Goal: Task Accomplishment & Management: Manage account settings

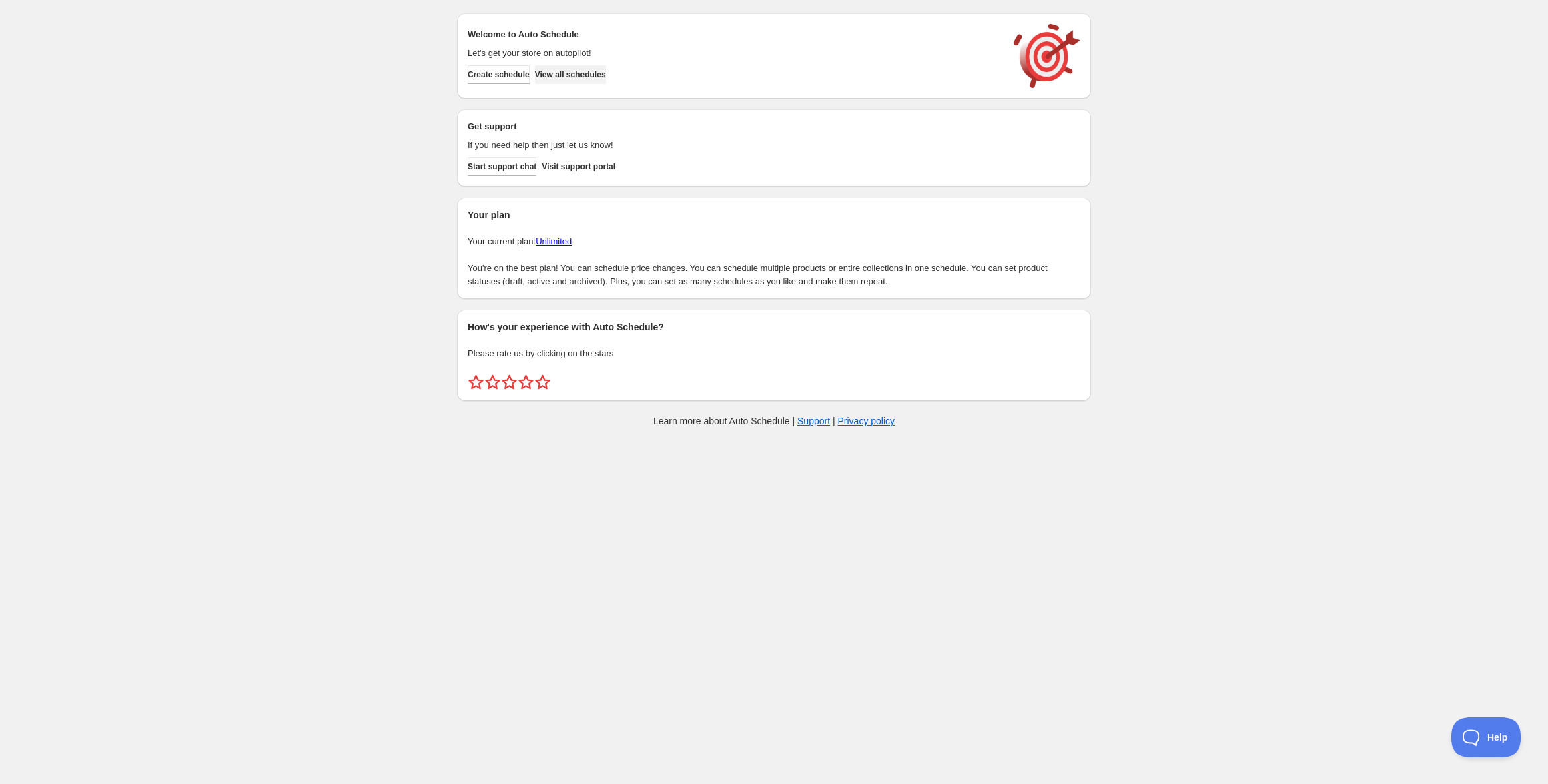
click at [606, 76] on span "View all schedules" at bounding box center [570, 75] width 71 height 11
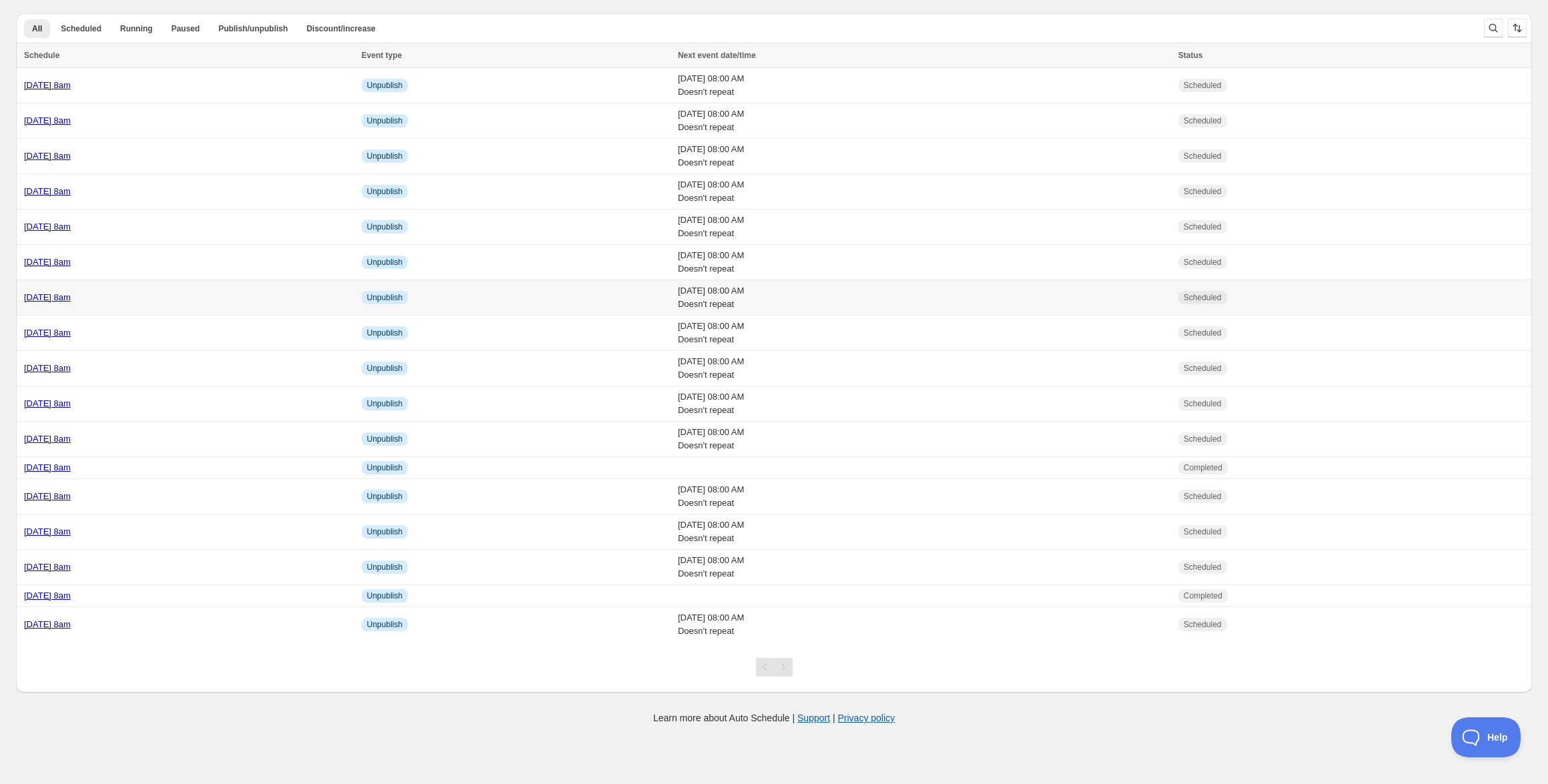
click at [121, 302] on div "[DATE] 8am" at bounding box center [189, 297] width 329 height 13
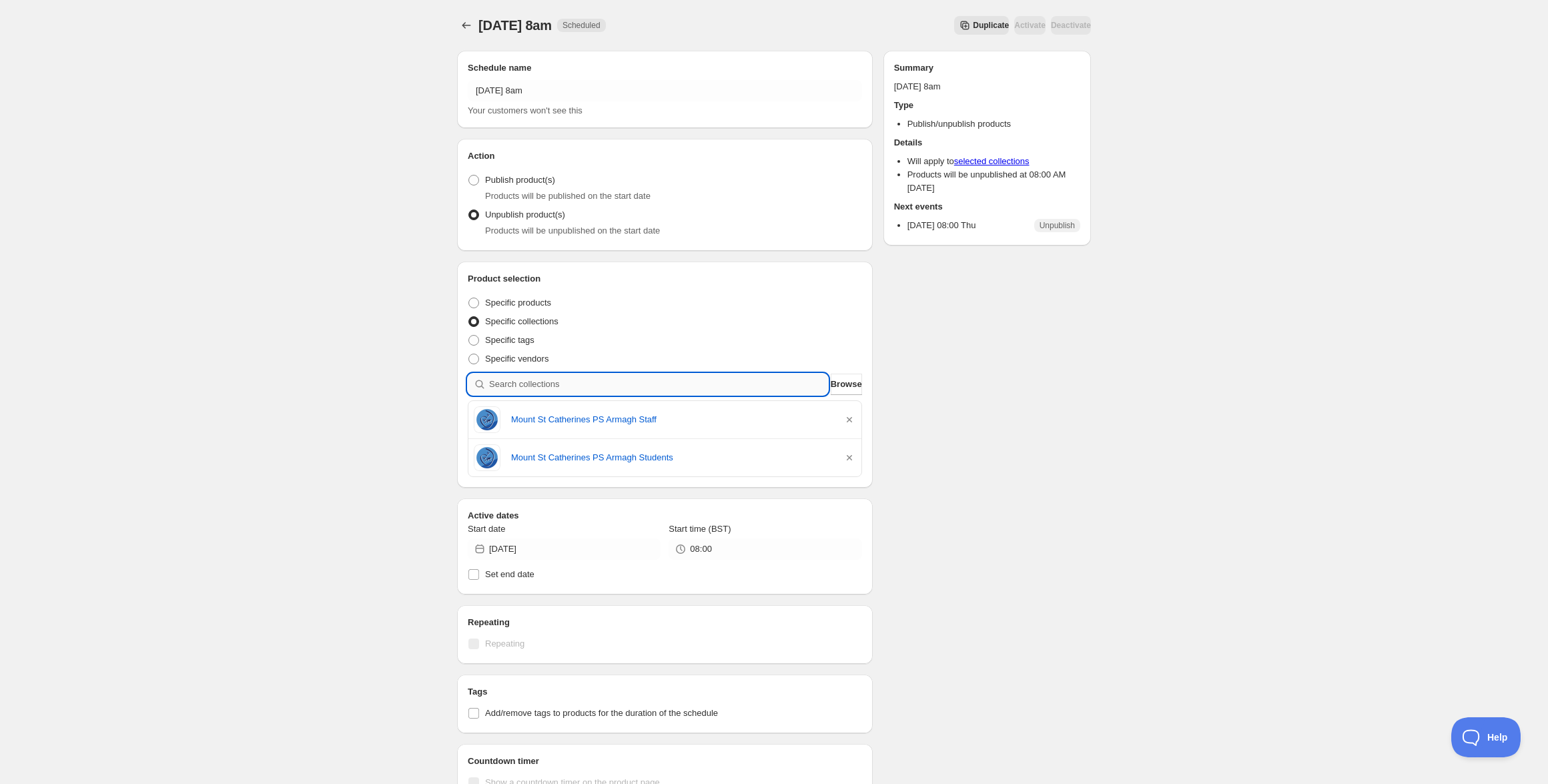
click at [618, 377] on input "search" at bounding box center [658, 384] width 339 height 21
type input "R"
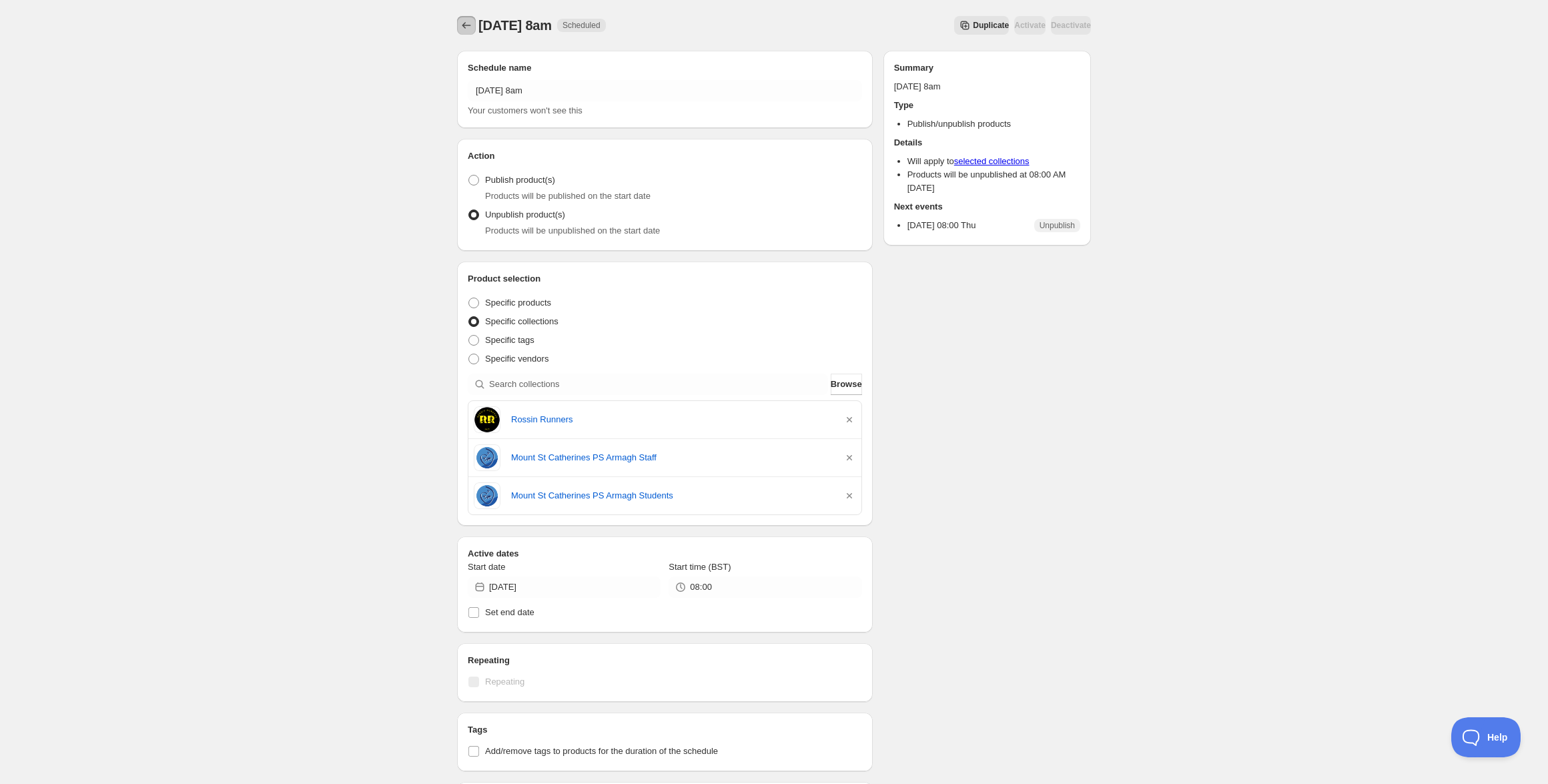
click at [471, 23] on icon "Schedules" at bounding box center [466, 25] width 13 height 13
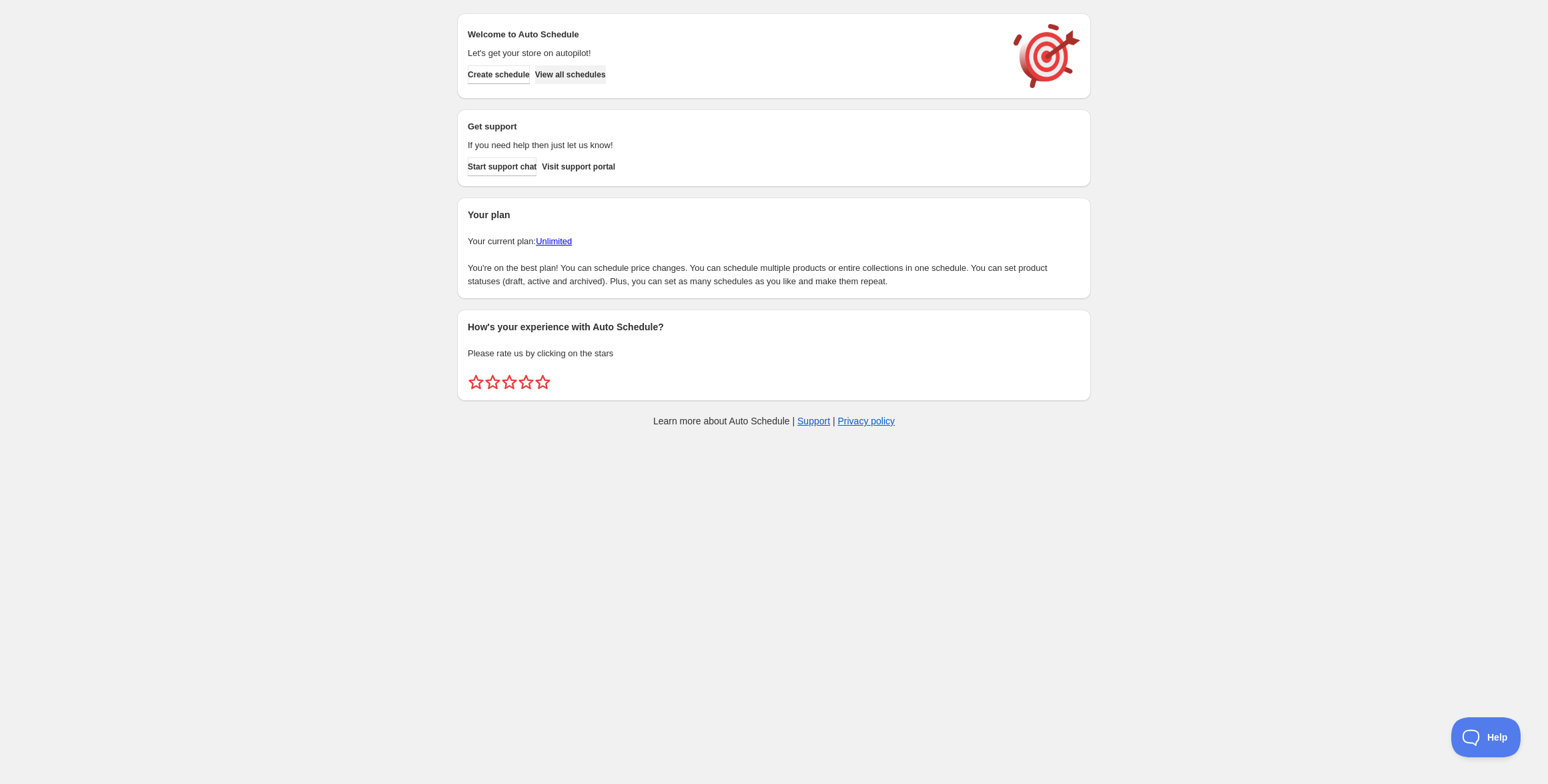
click at [606, 78] on span "View all schedules" at bounding box center [570, 75] width 71 height 11
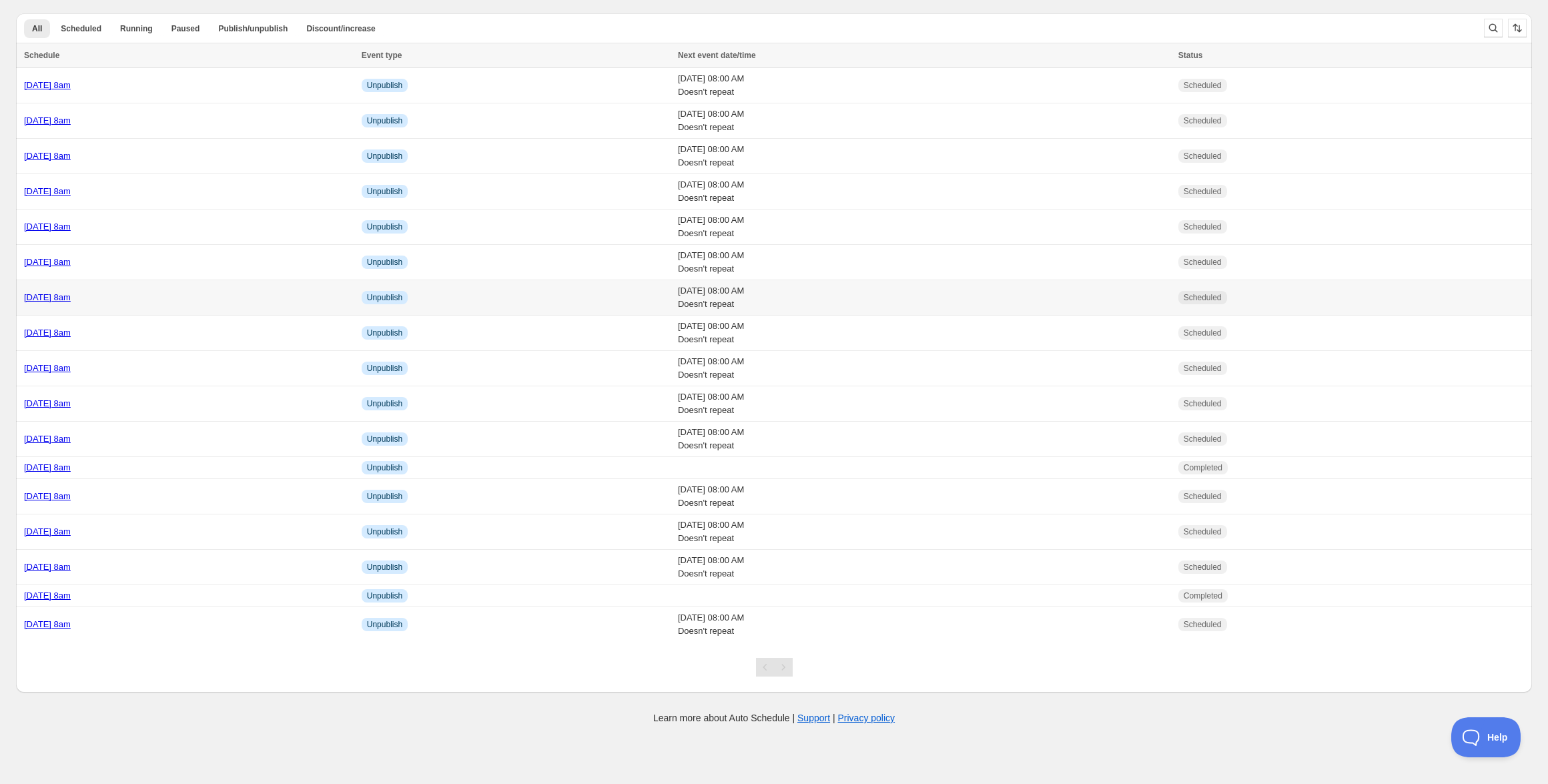
click at [71, 297] on link "[DATE] 8am" at bounding box center [47, 296] width 47 height 10
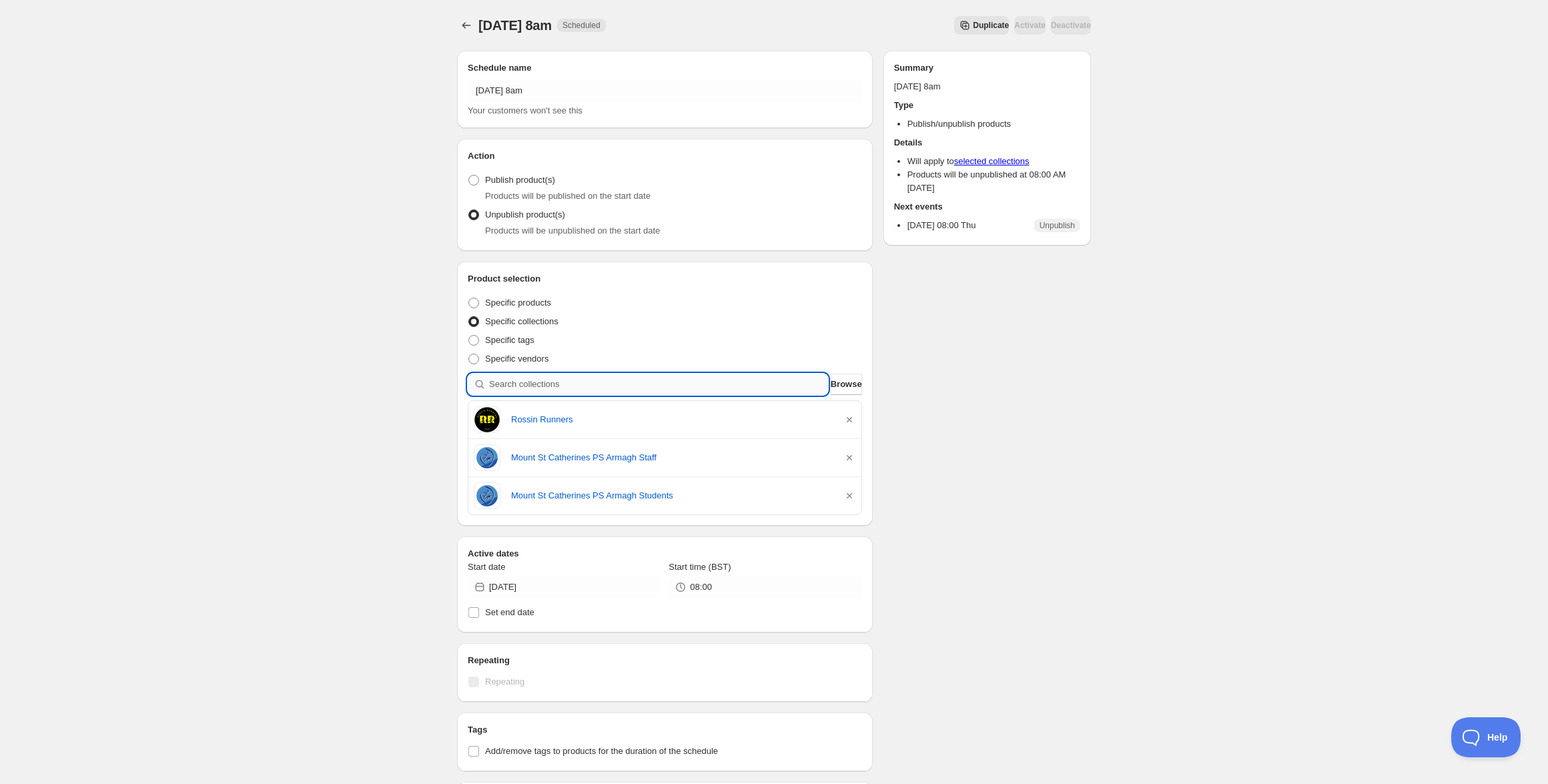
click at [605, 380] on input "search" at bounding box center [658, 384] width 339 height 21
paste input "[GEOGRAPHIC_DATA] [GEOGRAPHIC_DATA] Staff"
type input "[GEOGRAPHIC_DATA] [GEOGRAPHIC_DATA] Staff"
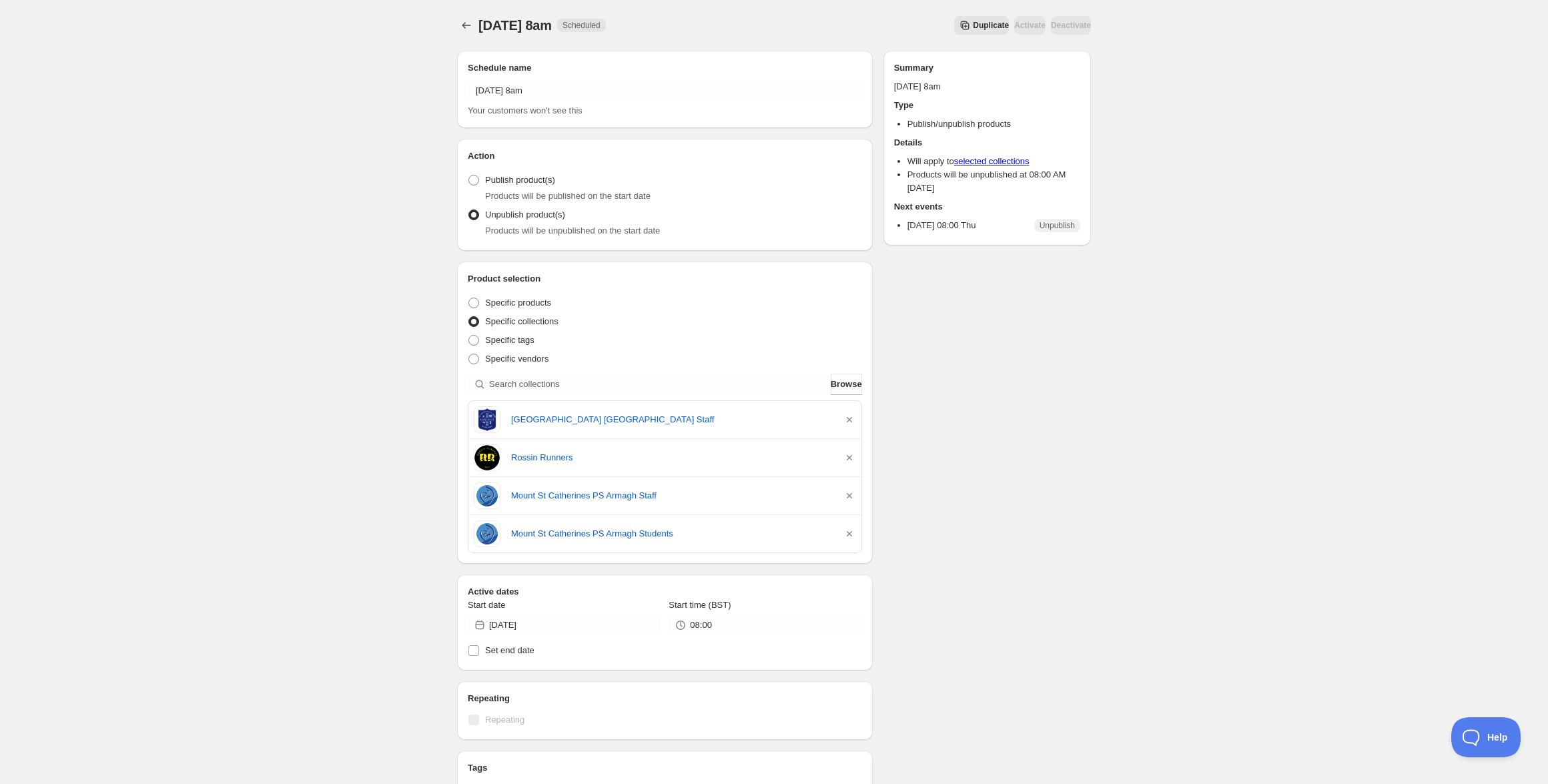
click at [957, 387] on div "Schedule name [DATE] 8am Your customers won't see this Action Action Publish pr…" at bounding box center [768, 574] width 644 height 1070
click at [472, 25] on icon "Schedules" at bounding box center [466, 25] width 13 height 13
